Goal: Navigation & Orientation: Find specific page/section

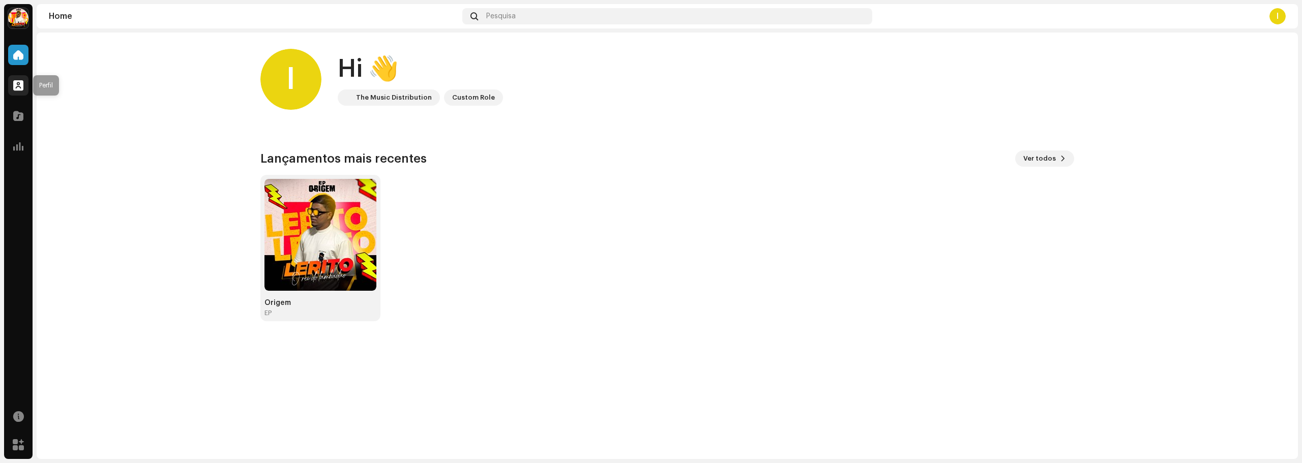
click at [13, 84] on div at bounding box center [18, 85] width 20 height 20
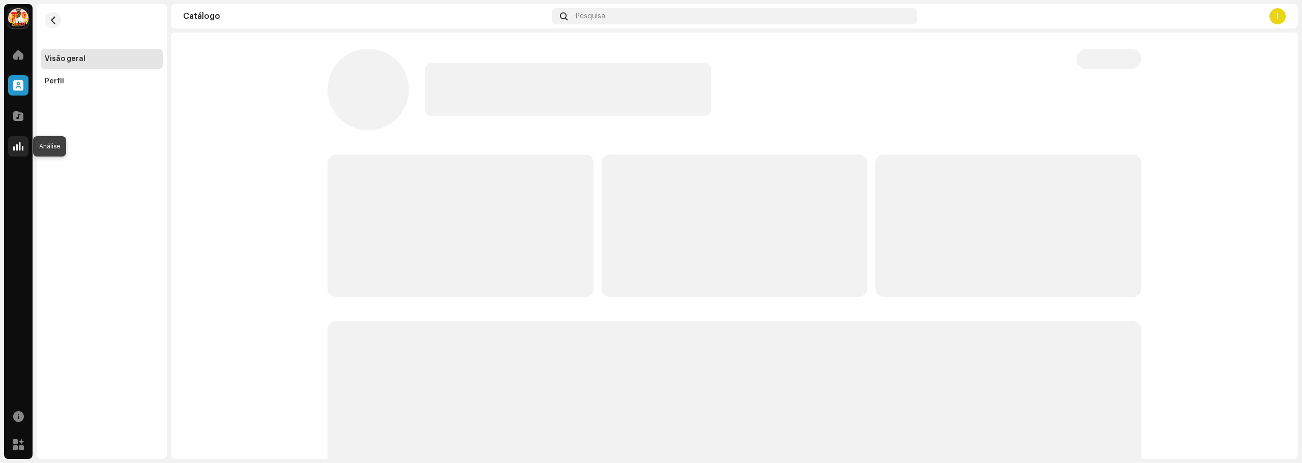
click at [18, 149] on span at bounding box center [18, 146] width 10 height 8
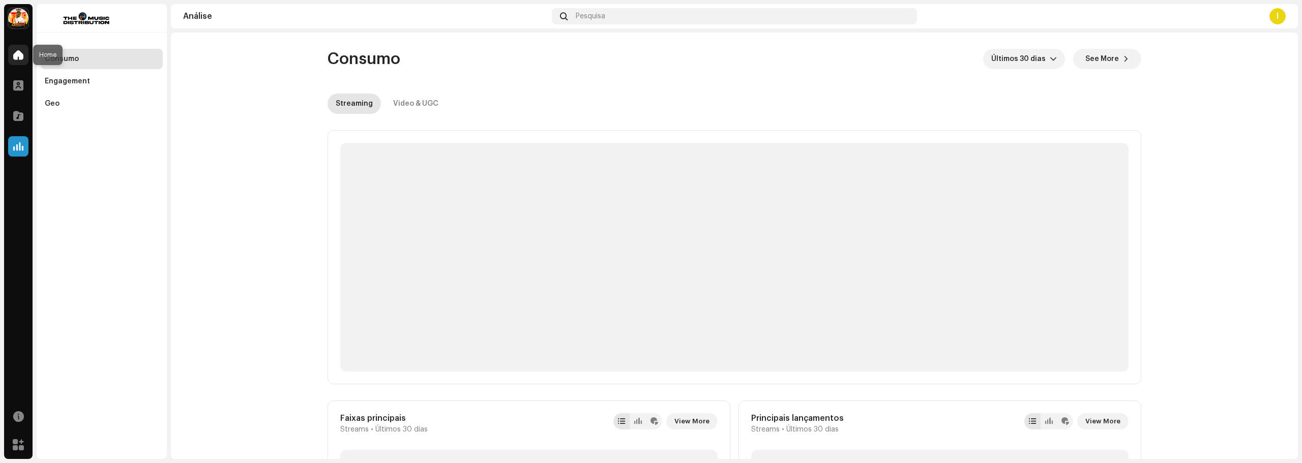
click at [16, 57] on span at bounding box center [18, 55] width 10 height 8
